Goal: Information Seeking & Learning: Compare options

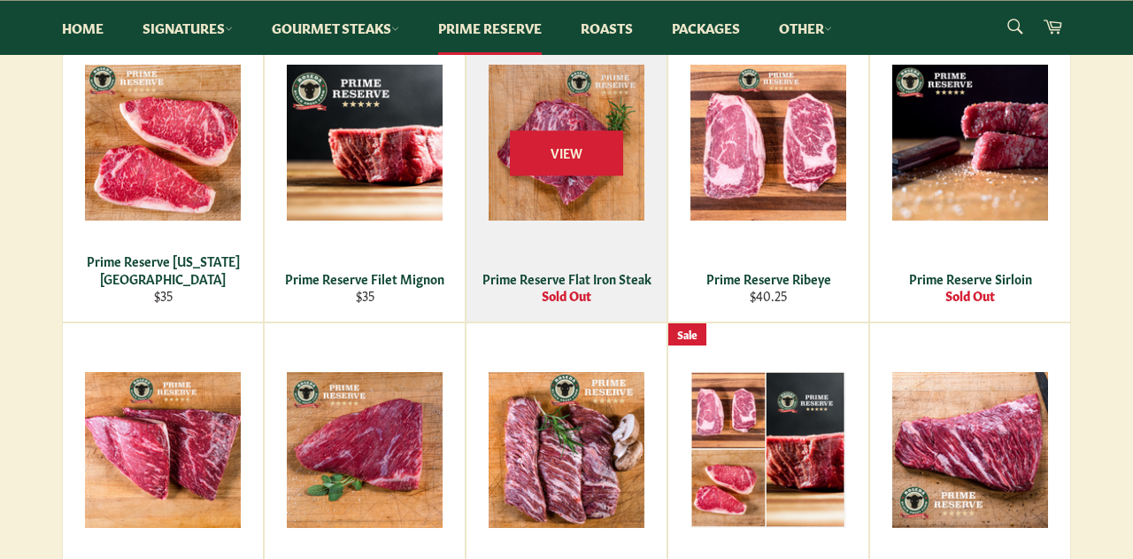
scroll to position [423, 0]
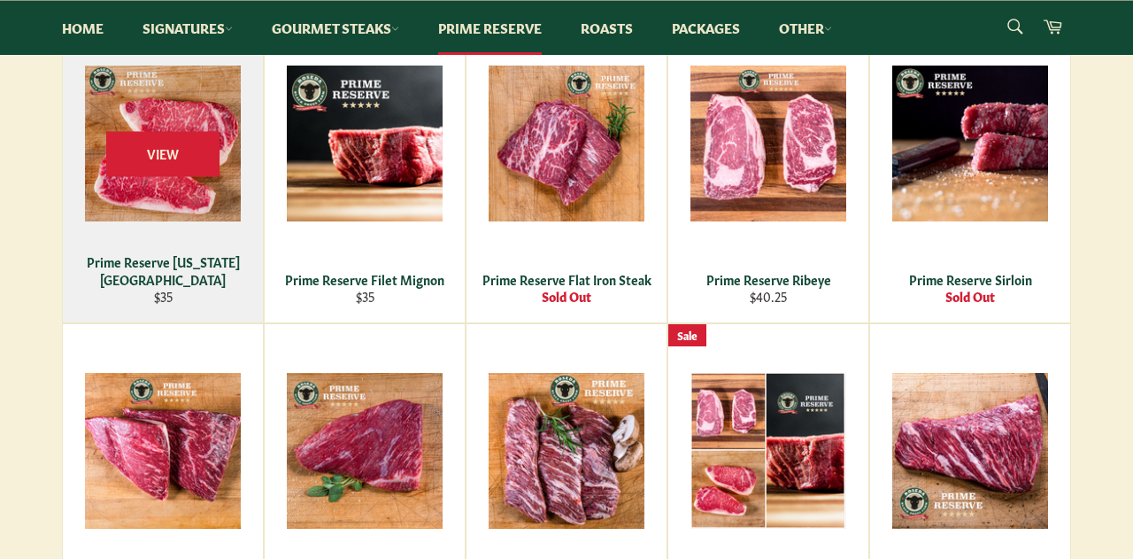
click at [205, 268] on div "View" at bounding box center [163, 169] width 200 height 305
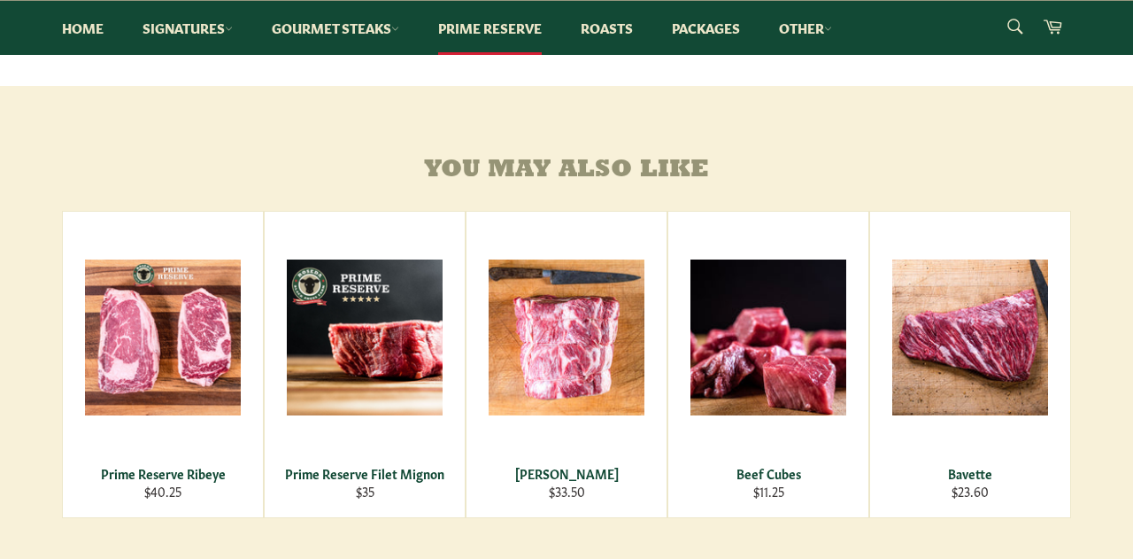
scroll to position [684, 0]
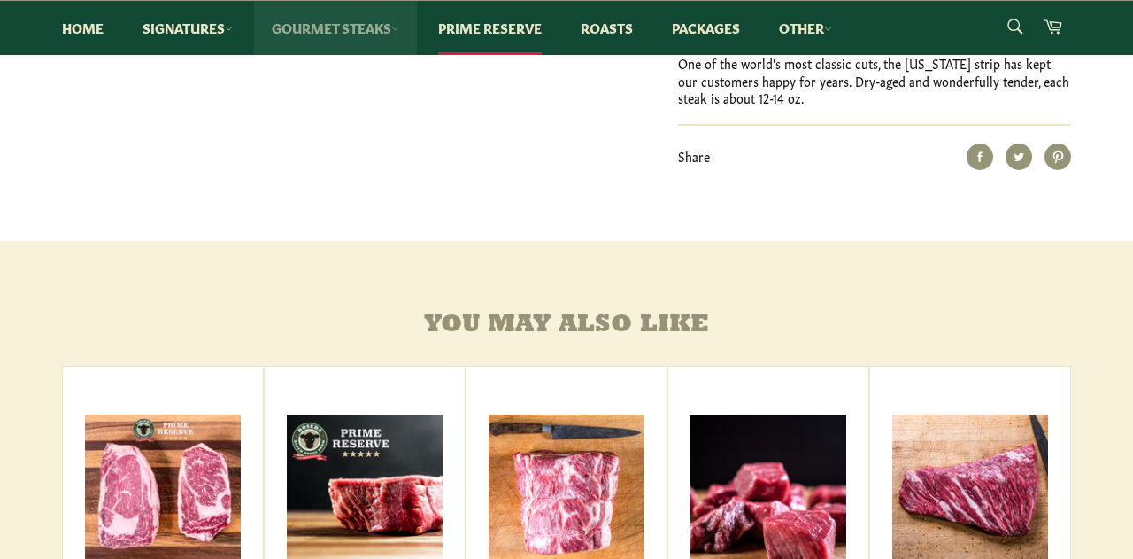
click at [378, 30] on link "Gourmet Steaks" at bounding box center [335, 28] width 163 height 54
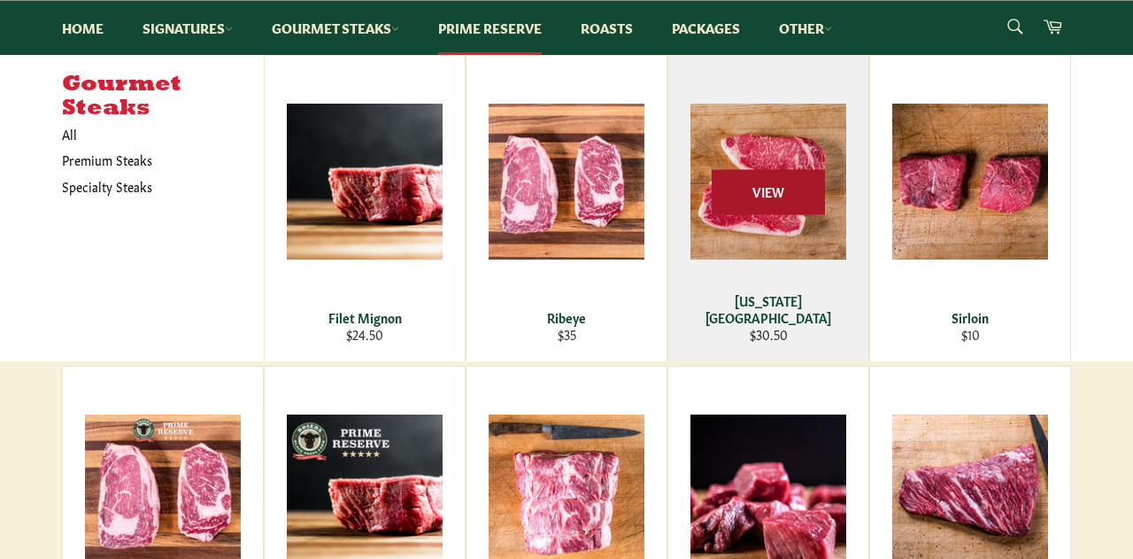
click at [768, 196] on span "View" at bounding box center [768, 192] width 113 height 45
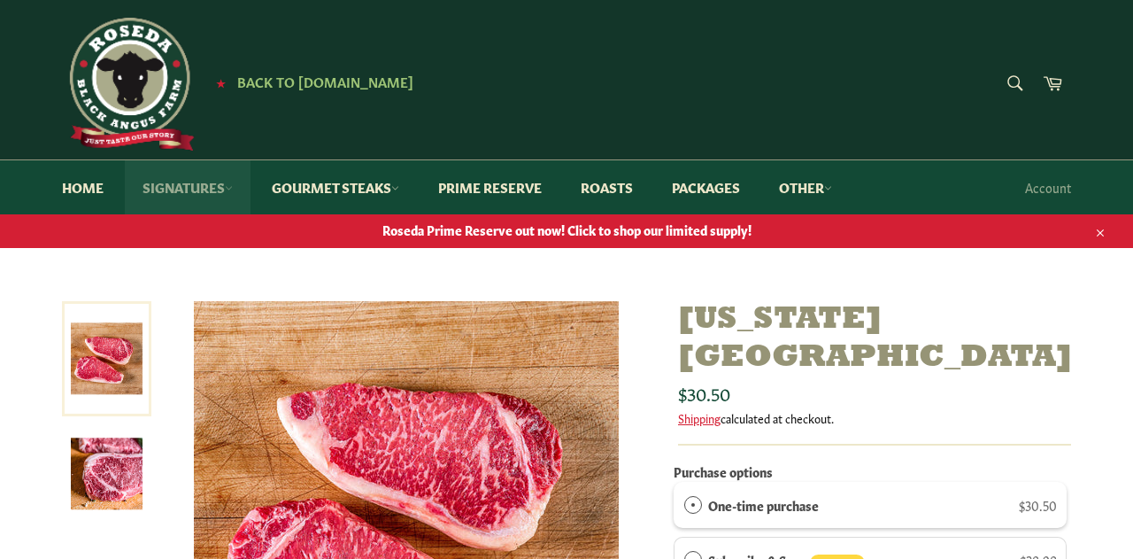
click at [205, 181] on link "Signatures" at bounding box center [188, 187] width 126 height 54
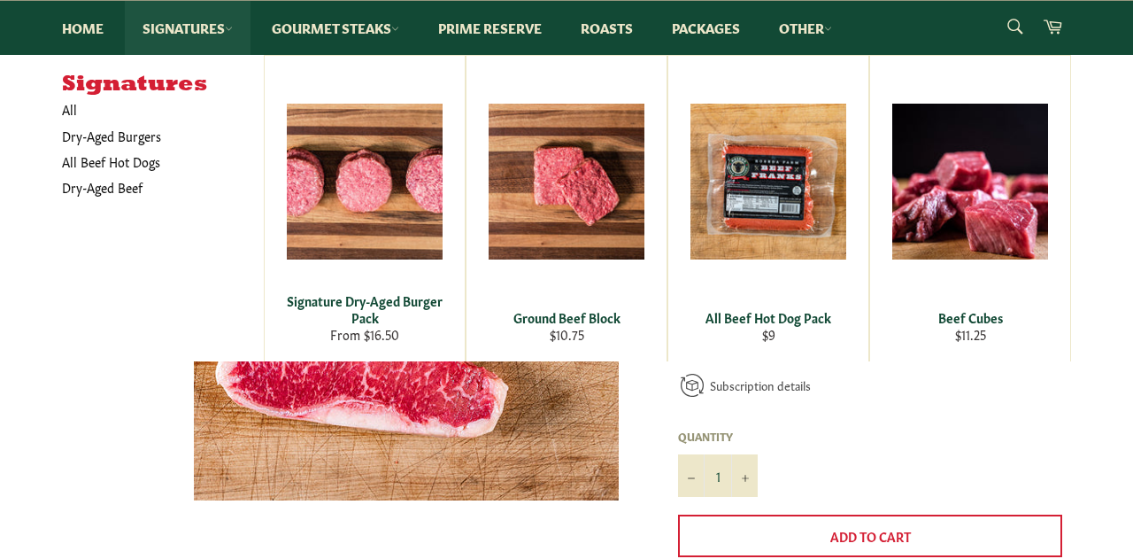
scroll to position [228, 0]
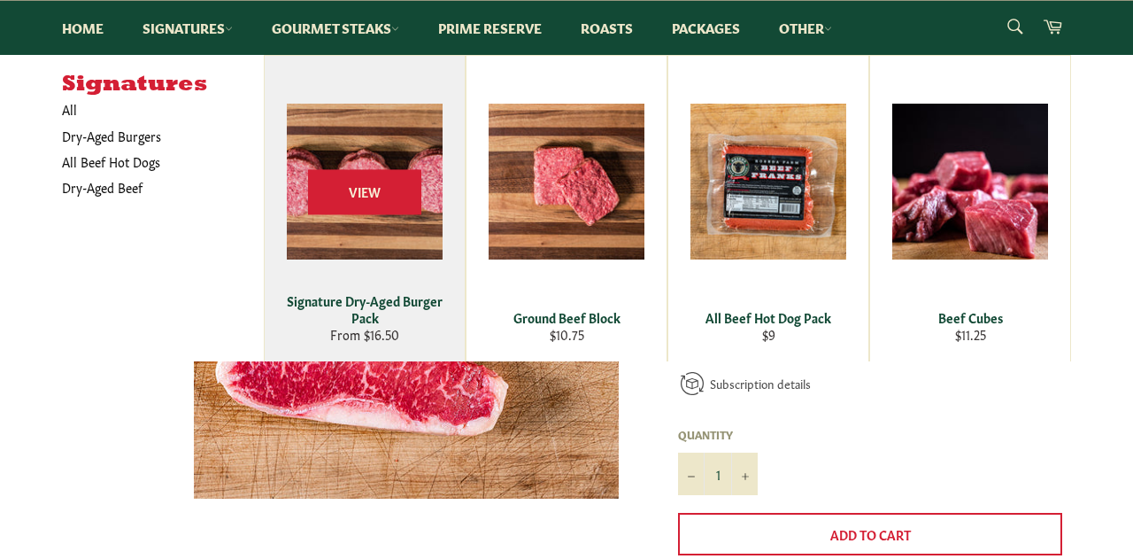
click at [310, 297] on div "Signature Dry-Aged Burger Pack" at bounding box center [365, 309] width 178 height 35
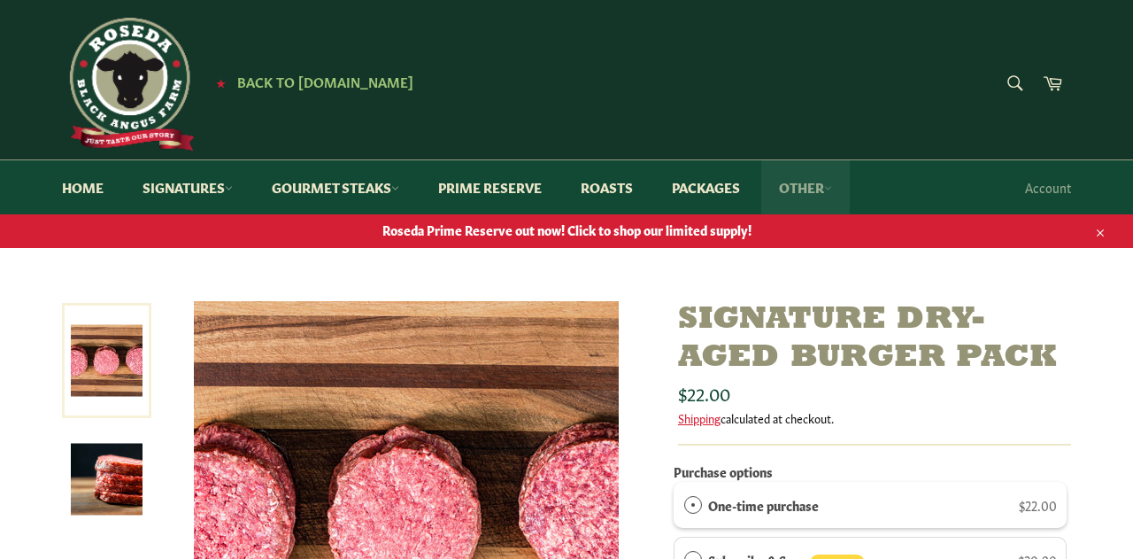
click at [834, 192] on link "Other" at bounding box center [805, 187] width 89 height 54
